Goal: Navigation & Orientation: Understand site structure

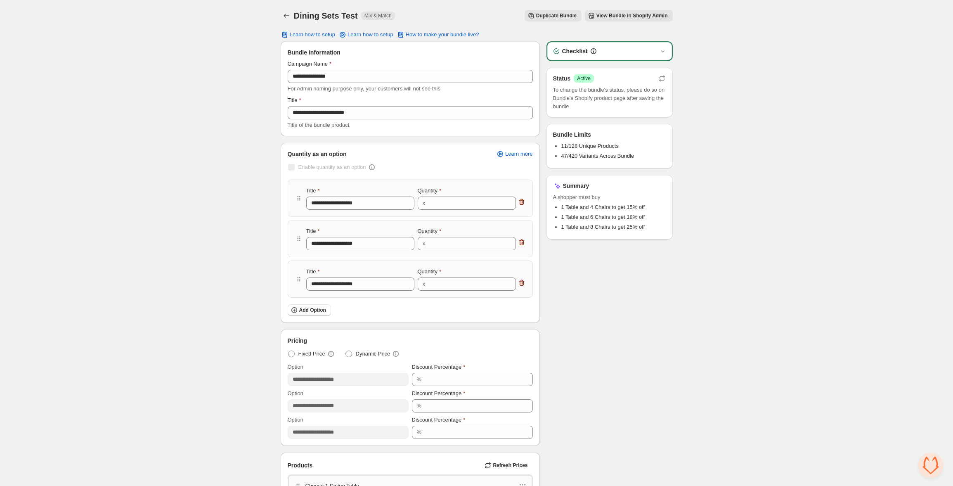
scroll to position [600, 0]
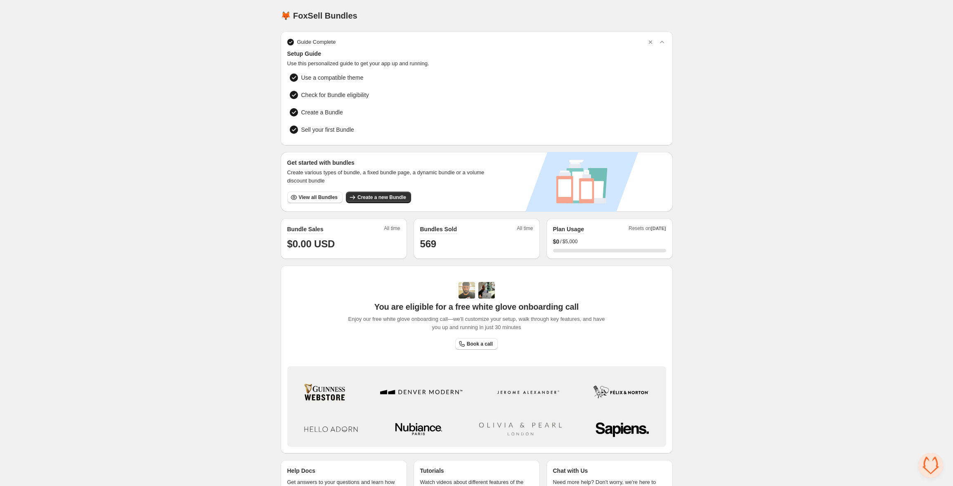
scroll to position [35, 0]
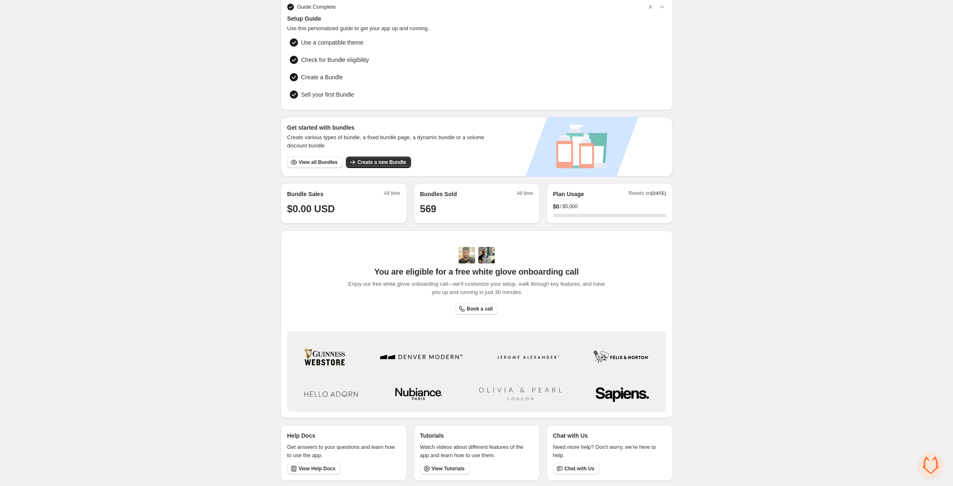
click at [86, 176] on div "Home Bundles Analytics Plan and Billing 🦊 FoxSell Bundles. This page is ready 🦊…" at bounding box center [476, 226] width 953 height 523
